Goal: Information Seeking & Learning: Learn about a topic

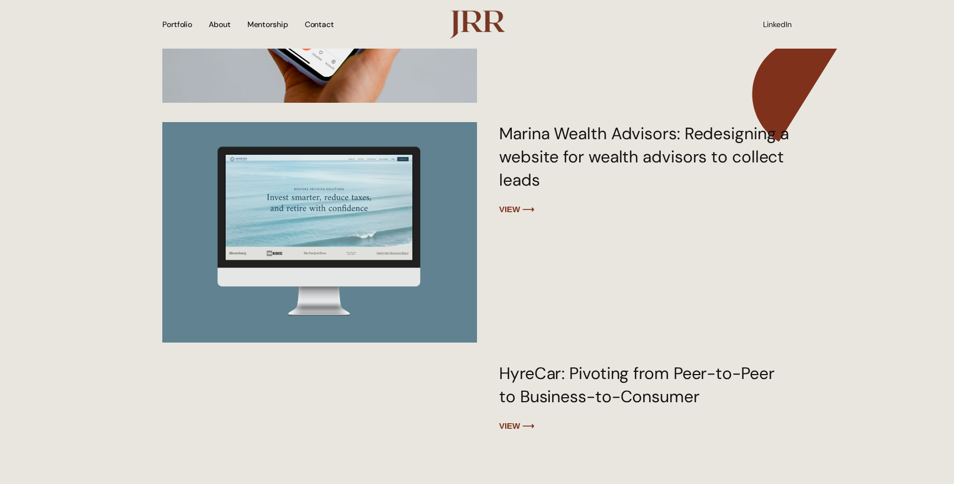
scroll to position [1276, 0]
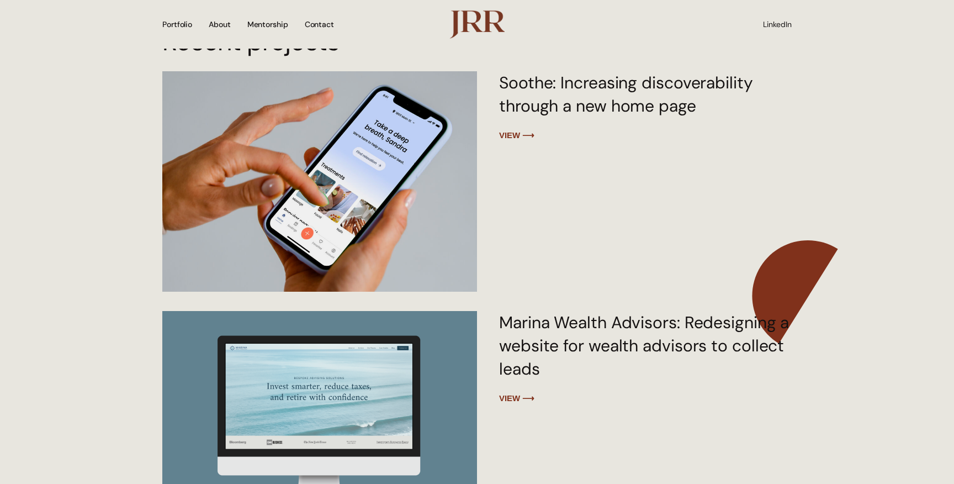
click at [448, 200] on img at bounding box center [319, 181] width 318 height 284
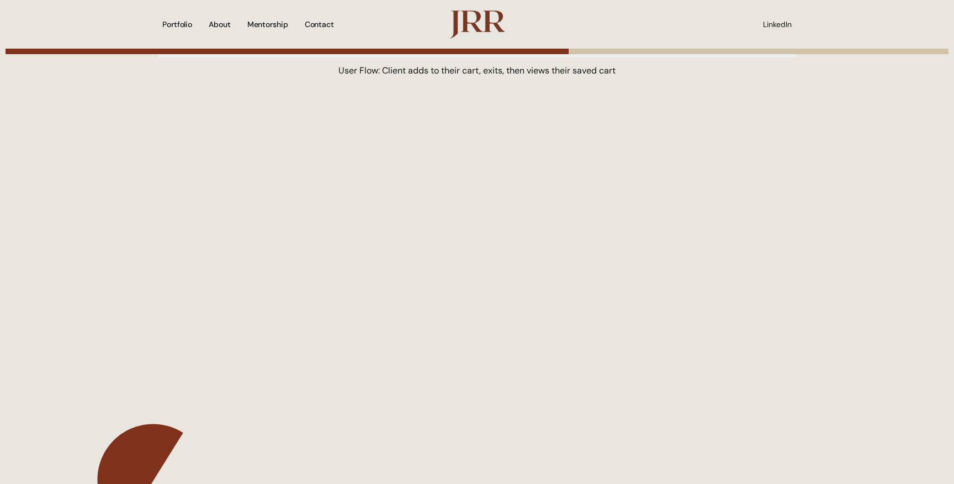
scroll to position [2594, 0]
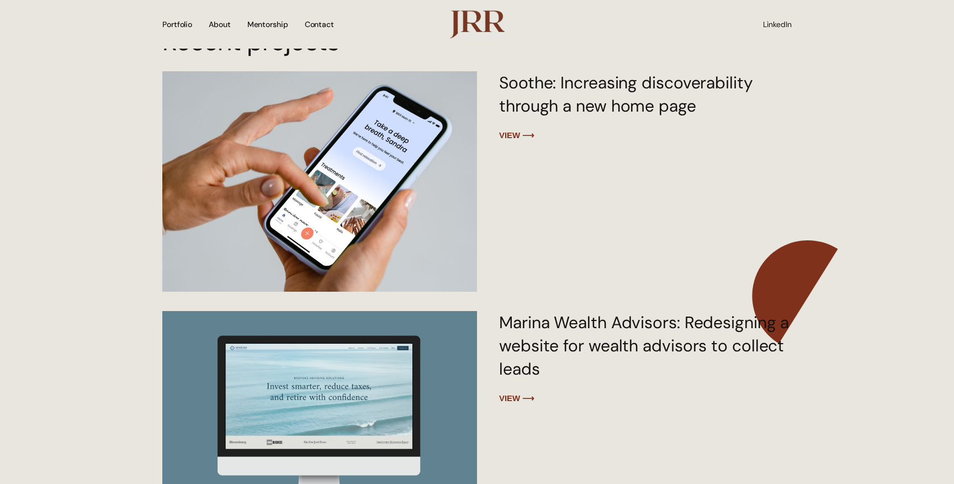
scroll to position [1276, 0]
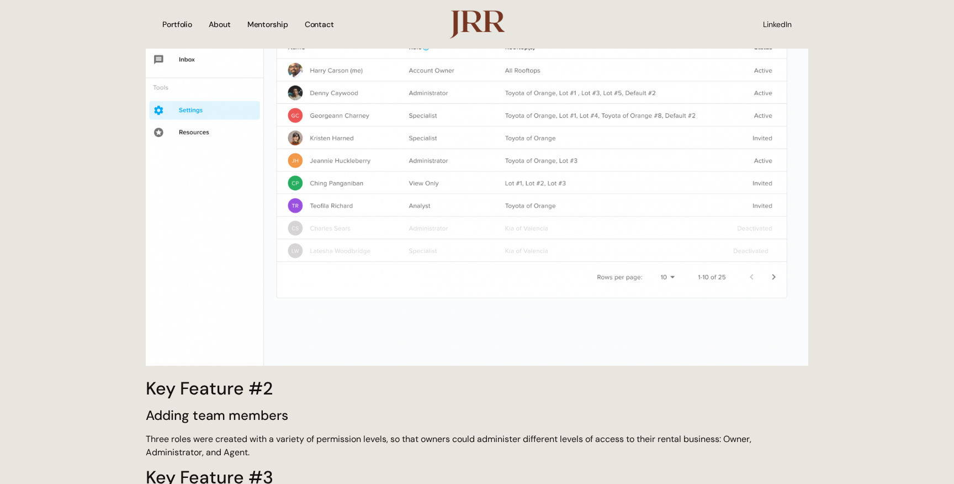
scroll to position [1193, 0]
